Goal: Find specific page/section: Find specific page/section

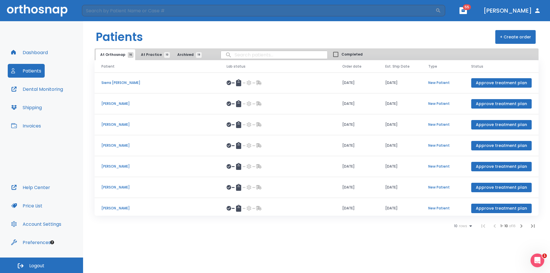
click at [248, 58] on input "search" at bounding box center [274, 54] width 106 height 11
type input "[PERSON_NAME]"
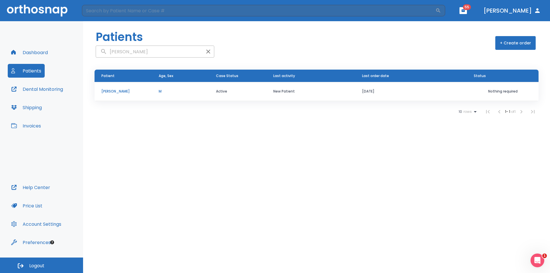
click at [120, 90] on p "[PERSON_NAME]" at bounding box center [123, 91] width 44 height 5
